Goal: Information Seeking & Learning: Learn about a topic

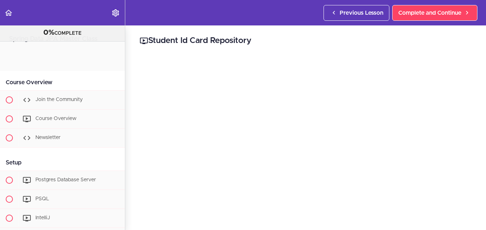
scroll to position [881, 0]
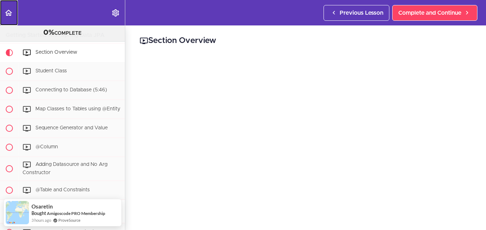
click at [10, 12] on icon "Back to course curriculum" at bounding box center [8, 13] width 9 height 9
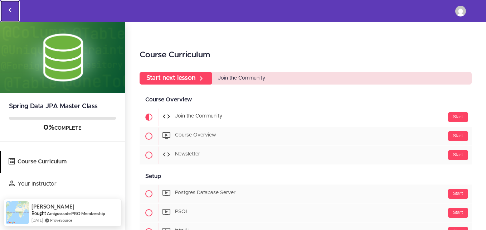
click at [9, 10] on icon "Back to courses" at bounding box center [10, 10] width 9 height 9
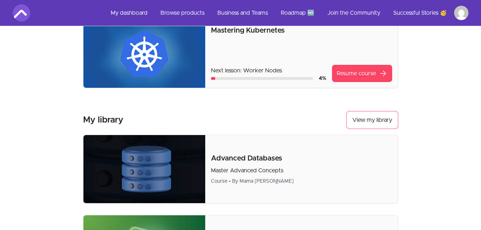
scroll to position [143, 0]
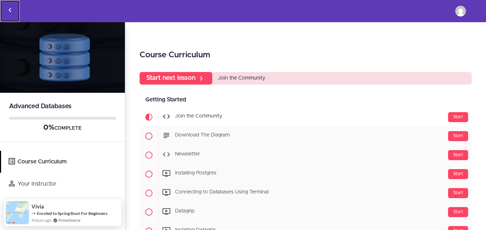
click at [9, 9] on icon "Back to courses" at bounding box center [10, 10] width 9 height 9
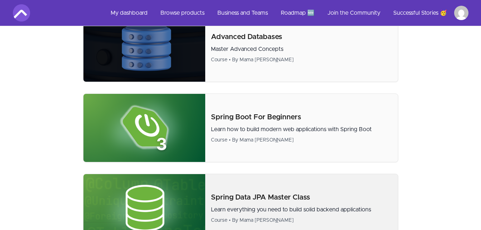
scroll to position [251, 0]
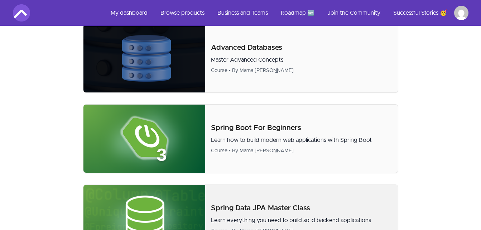
click at [262, 209] on p "Spring Data JPA Master Class" at bounding box center [301, 208] width 181 height 10
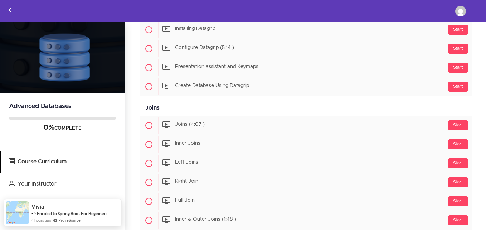
scroll to position [215, 0]
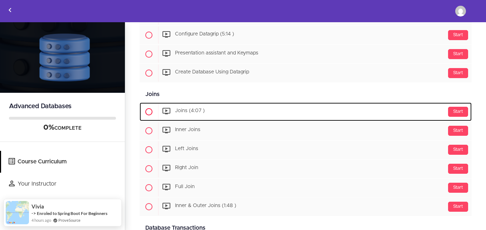
click at [183, 108] on span "Joins (4:07 )" at bounding box center [190, 110] width 30 height 5
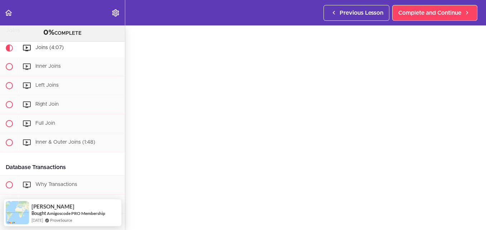
scroll to position [72, 0]
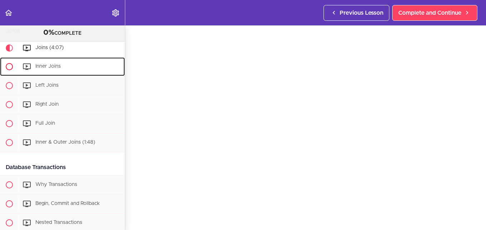
click at [53, 69] on span "Inner Joins" at bounding box center [47, 66] width 25 height 5
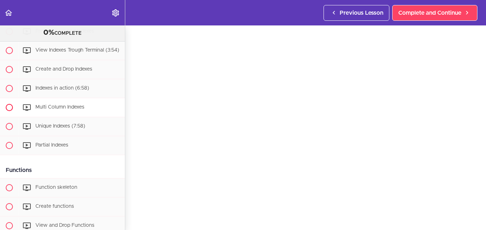
scroll to position [531, 0]
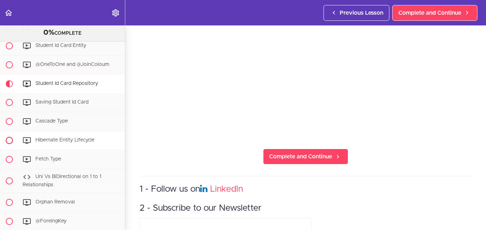
scroll to position [845, 0]
